Goal: Transaction & Acquisition: Book appointment/travel/reservation

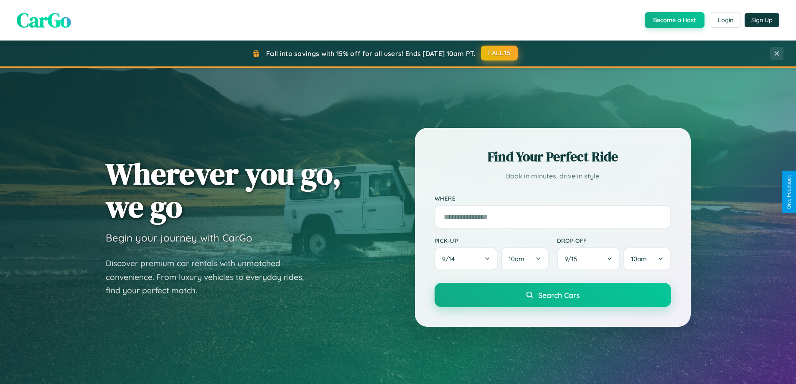
click at [500, 53] on button "FALL15" at bounding box center [499, 53] width 37 height 15
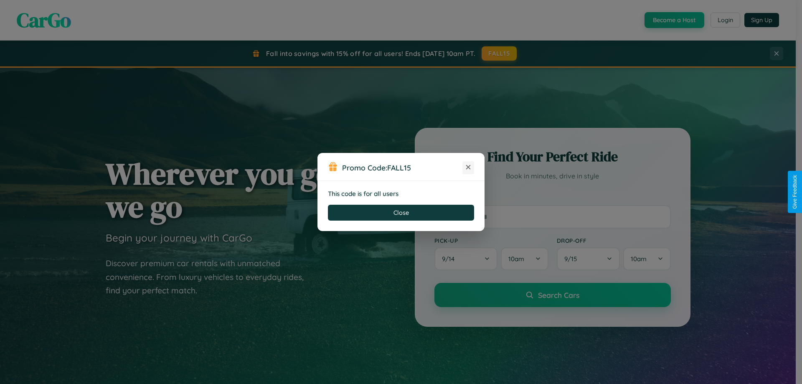
click at [468, 168] on icon at bounding box center [468, 167] width 8 height 8
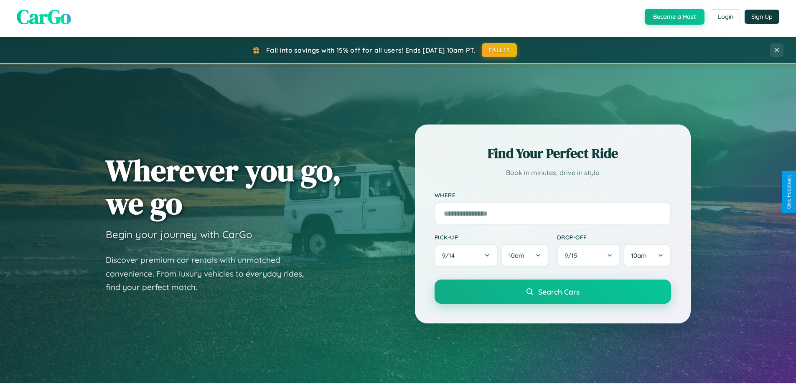
scroll to position [360, 0]
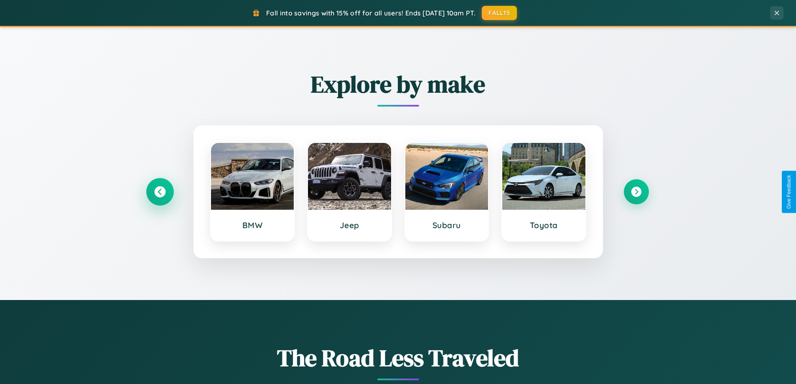
click at [160, 192] on icon at bounding box center [159, 191] width 11 height 11
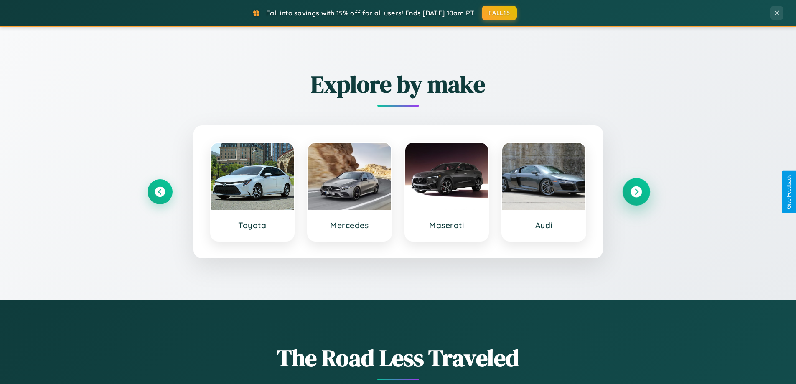
click at [636, 192] on icon at bounding box center [636, 191] width 11 height 11
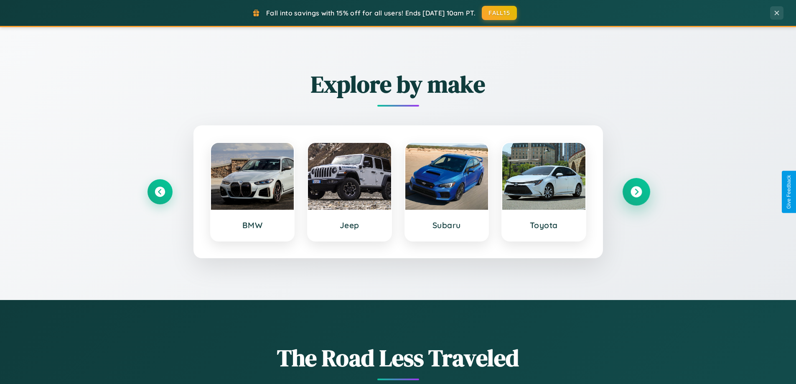
click at [636, 192] on icon at bounding box center [636, 191] width 11 height 11
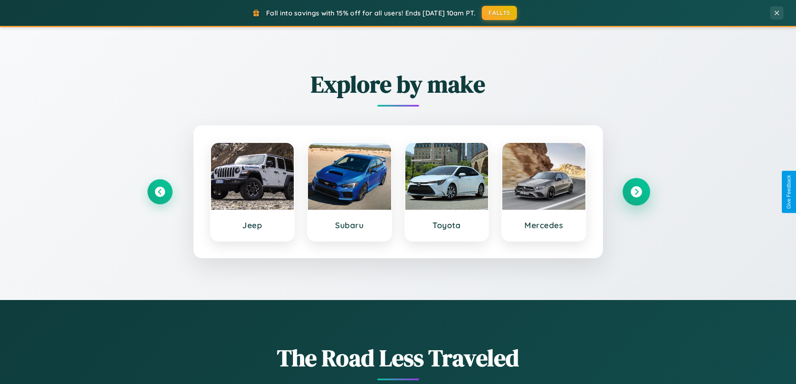
click at [636, 192] on icon at bounding box center [636, 191] width 11 height 11
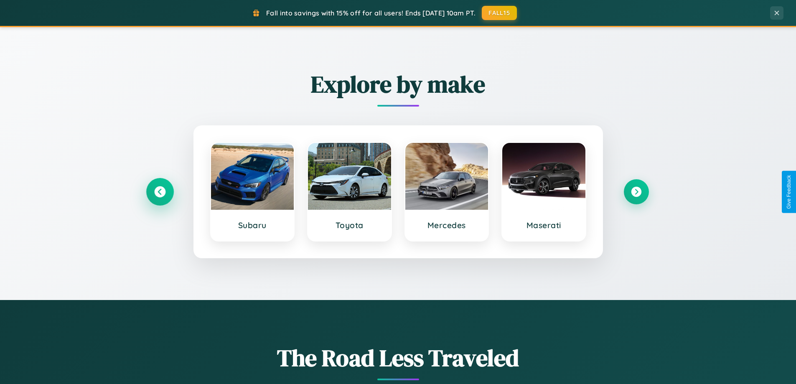
click at [160, 192] on icon at bounding box center [159, 191] width 11 height 11
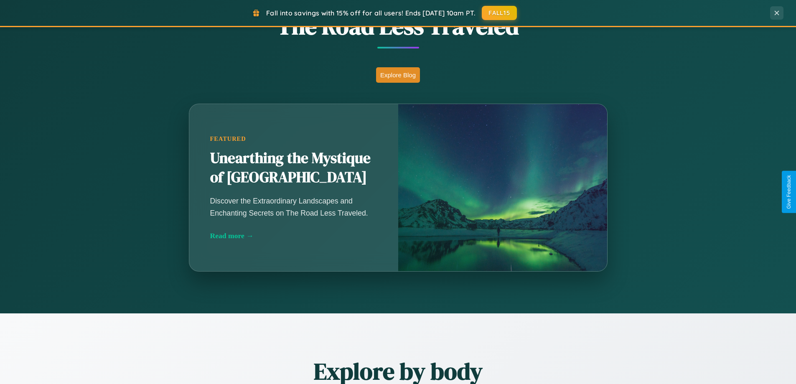
scroll to position [1608, 0]
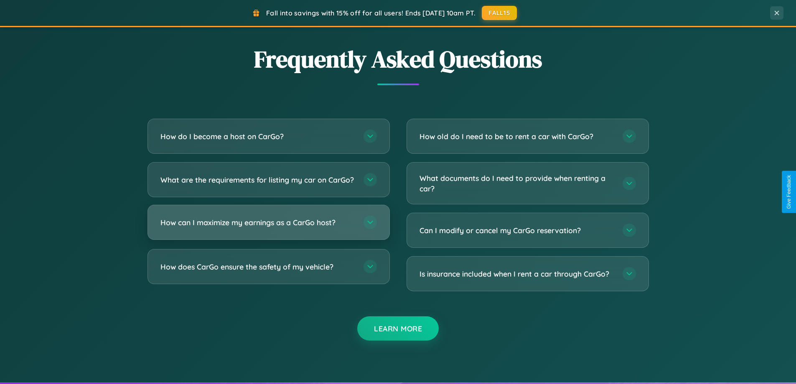
click at [268, 228] on h3 "How can I maximize my earnings as a CarGo host?" at bounding box center [257, 222] width 195 height 10
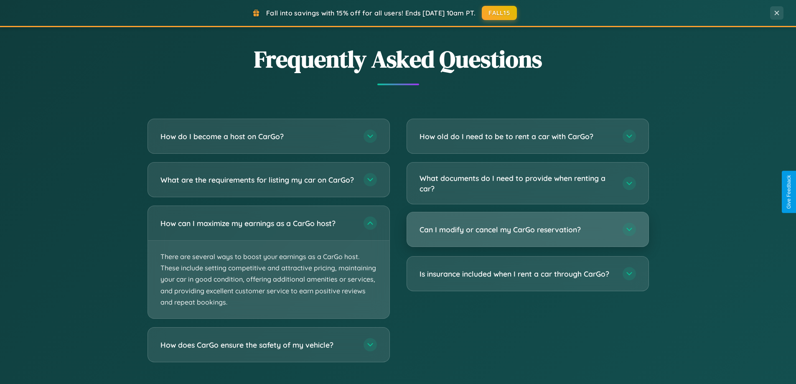
click at [527, 229] on h3 "Can I modify or cancel my CarGo reservation?" at bounding box center [517, 229] width 195 height 10
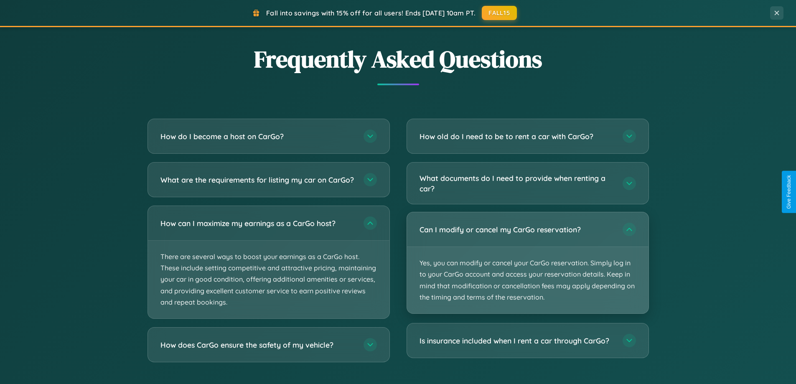
click at [527, 263] on p "Yes, you can modify or cancel your CarGo reservation. Simply log in to your Car…" at bounding box center [528, 280] width 242 height 66
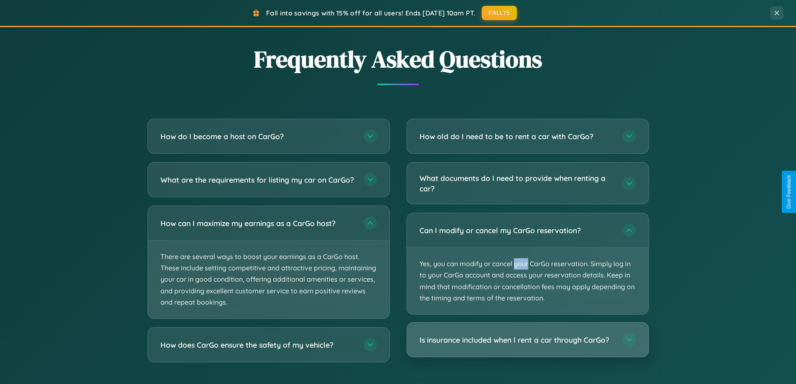
click at [527, 341] on h3 "Is insurance included when I rent a car through CarGo?" at bounding box center [517, 340] width 195 height 10
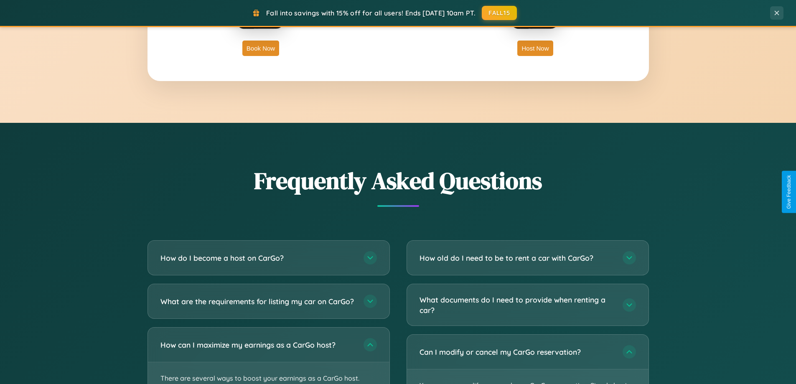
scroll to position [1343, 0]
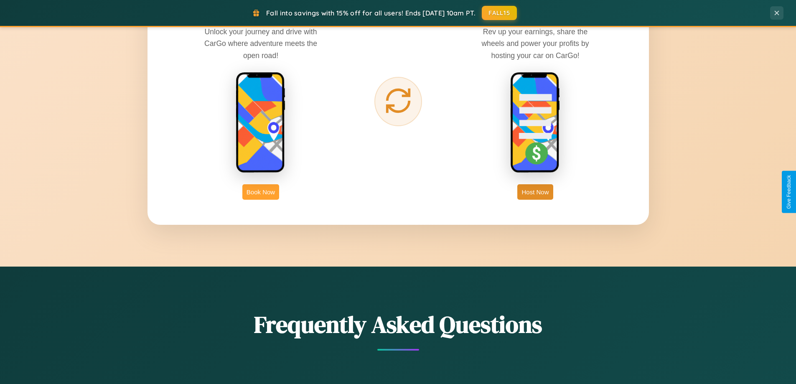
click at [261, 192] on button "Book Now" at bounding box center [260, 191] width 37 height 15
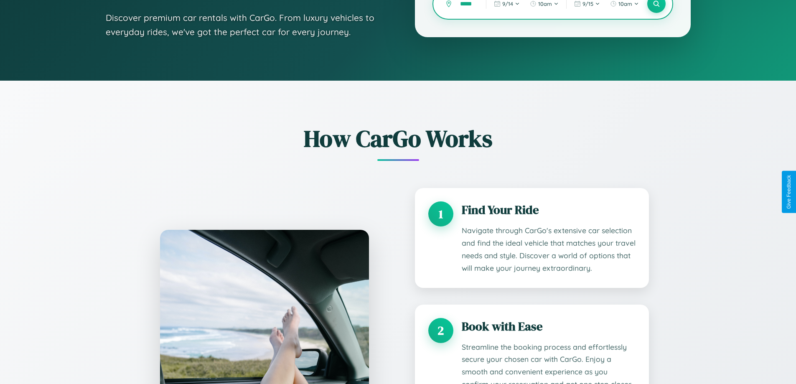
scroll to position [0, 1]
type input "*****"
click at [656, 6] on icon at bounding box center [656, 4] width 8 height 8
